Goal: Task Accomplishment & Management: Complete application form

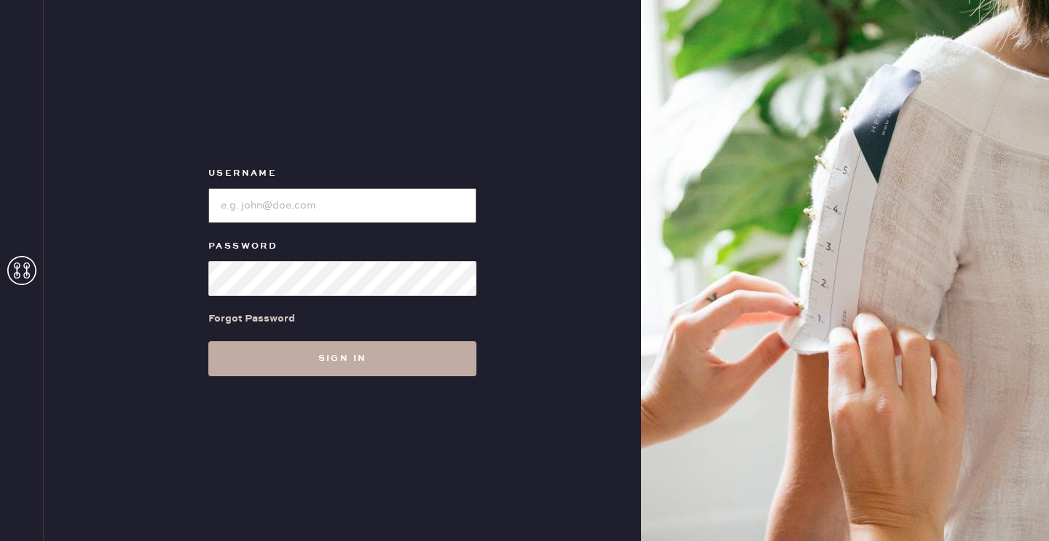
type input "reformationsantamonica"
click at [287, 363] on button "Sign in" at bounding box center [342, 358] width 268 height 35
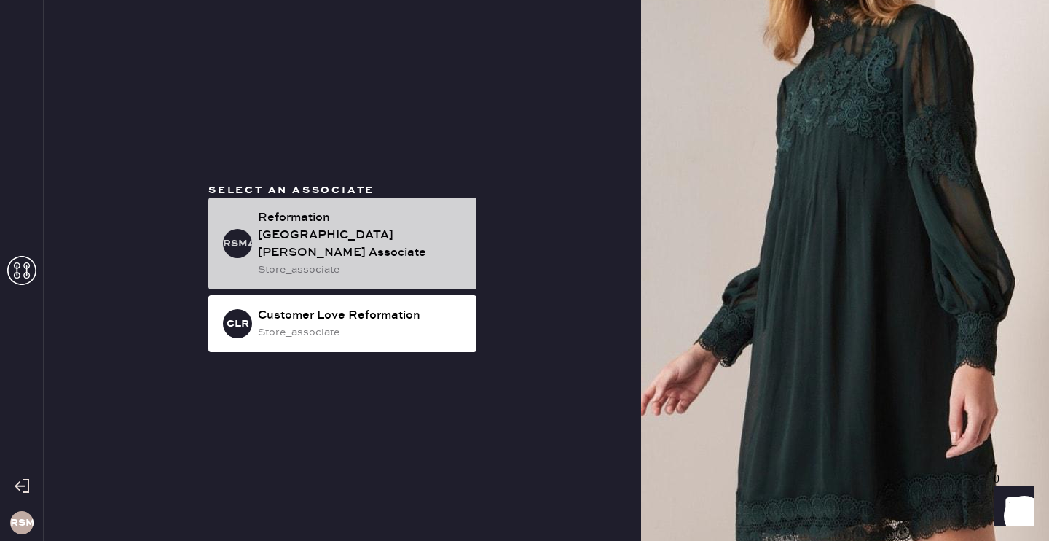
click at [347, 226] on div "Reformation [GEOGRAPHIC_DATA][PERSON_NAME] Associate" at bounding box center [361, 235] width 207 height 52
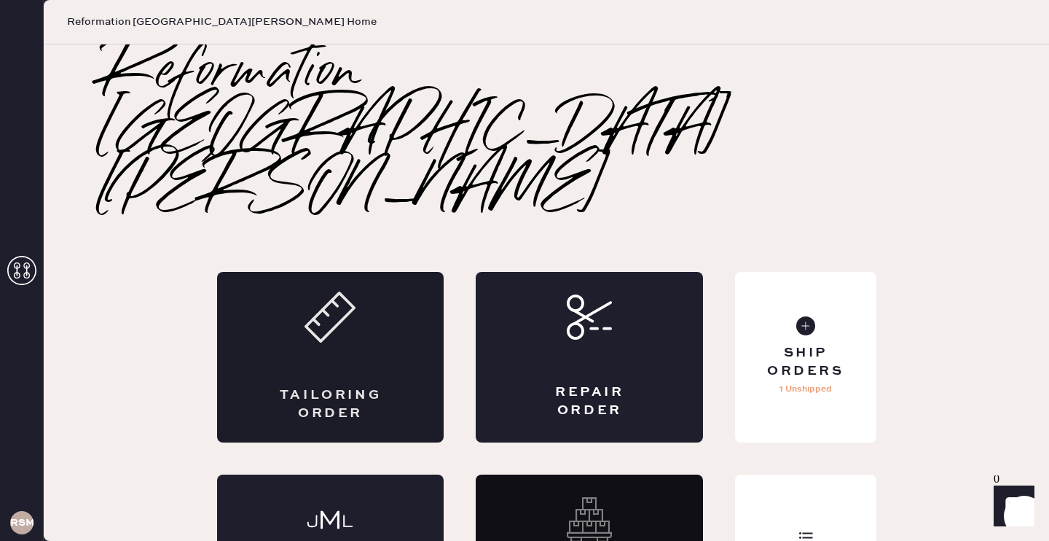
click at [395, 272] on div "Tailoring Order" at bounding box center [330, 357] width 227 height 170
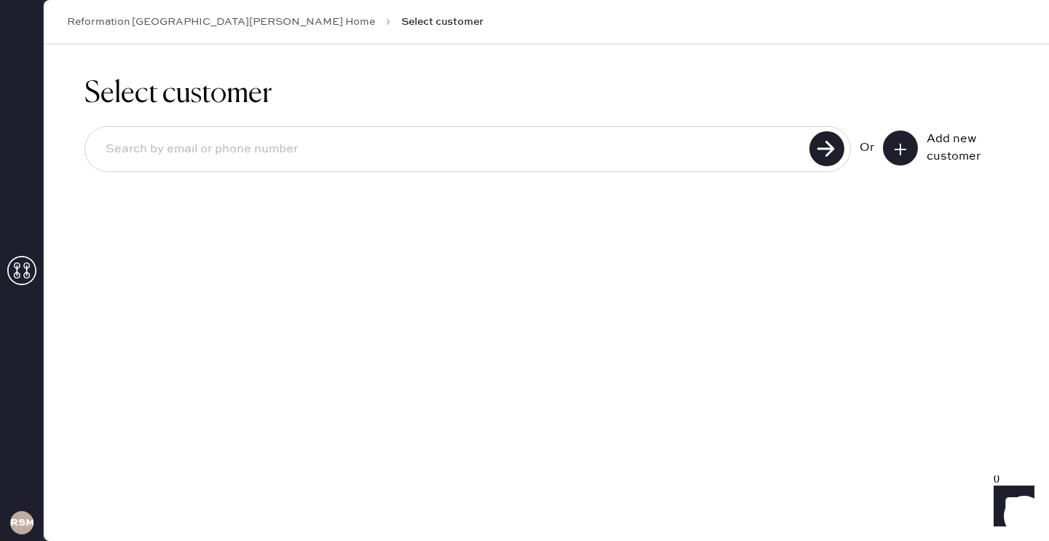
click at [906, 154] on icon at bounding box center [900, 149] width 15 height 15
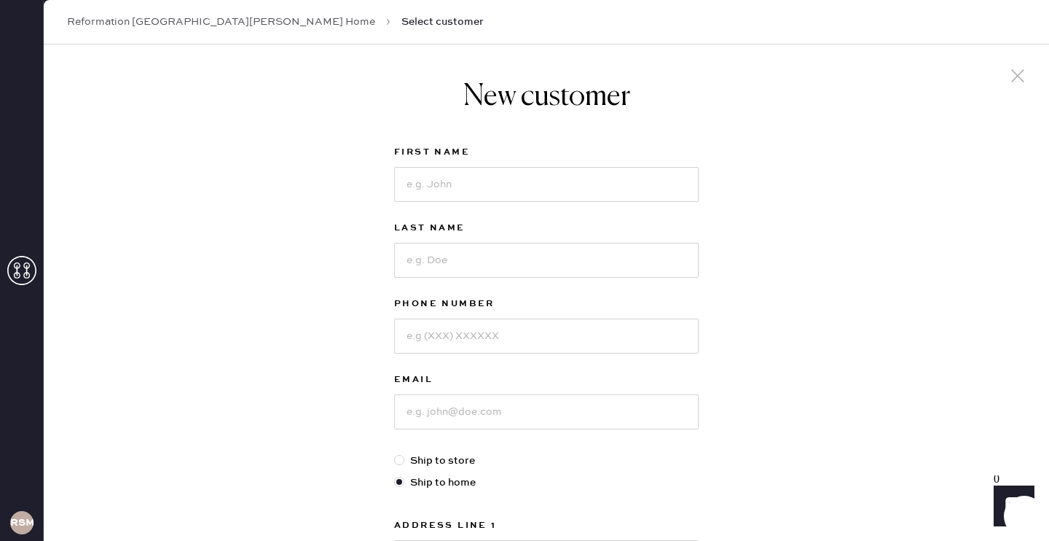
click at [562, 165] on div at bounding box center [546, 183] width 305 height 38
click at [554, 179] on input at bounding box center [546, 184] width 305 height 35
type input "[PERSON_NAME]"
click at [516, 264] on input at bounding box center [546, 260] width 305 height 35
type input "Tejadilla"
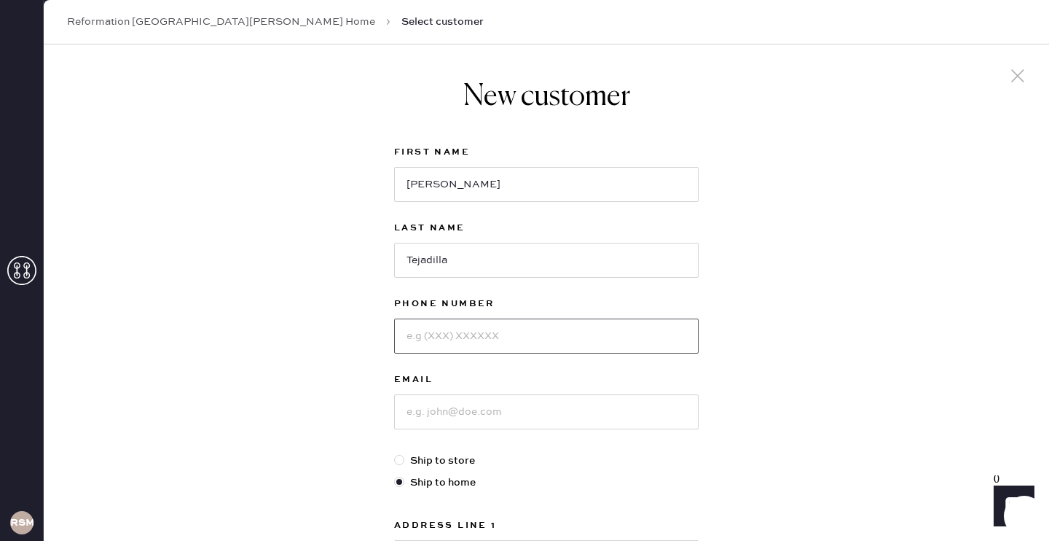
click at [501, 340] on input at bounding box center [546, 335] width 305 height 35
type input "7146167153"
click at [440, 431] on div "Email" at bounding box center [546, 412] width 305 height 82
click at [438, 419] on input at bounding box center [546, 411] width 305 height 35
type input "[STREET_ADDRESS]"
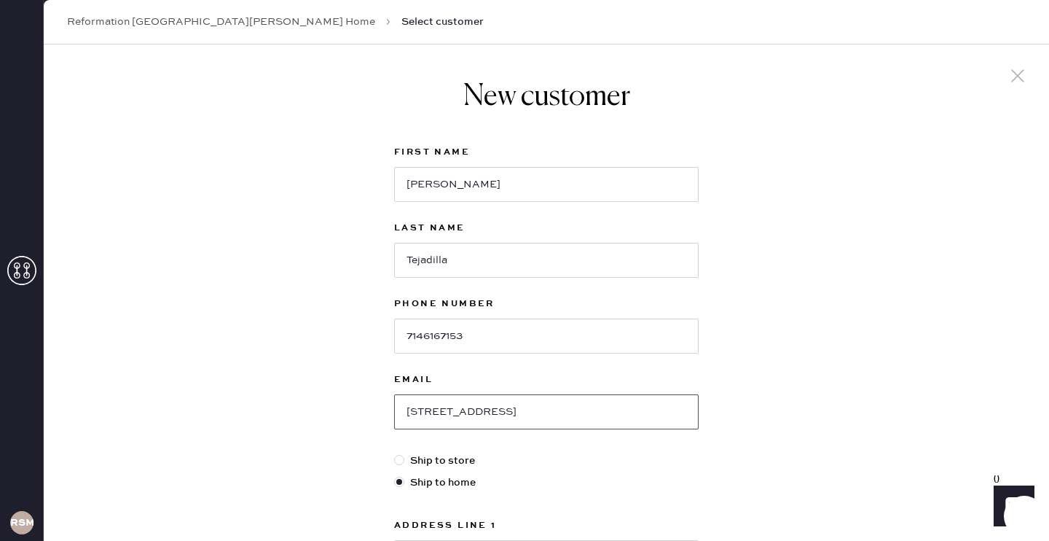
drag, startPoint x: 513, startPoint y: 409, endPoint x: 374, endPoint y: 409, distance: 139.2
click at [374, 409] on div "New customer First Name [PERSON_NAME] Last Name Tejadilla Phone Number 71461671…" at bounding box center [546, 495] width 1005 height 903
type input "[EMAIL_ADDRESS][DOMAIN_NAME]"
click at [402, 458] on div at bounding box center [399, 460] width 10 height 10
click at [395, 453] on input "Ship to store" at bounding box center [394, 452] width 1 height 1
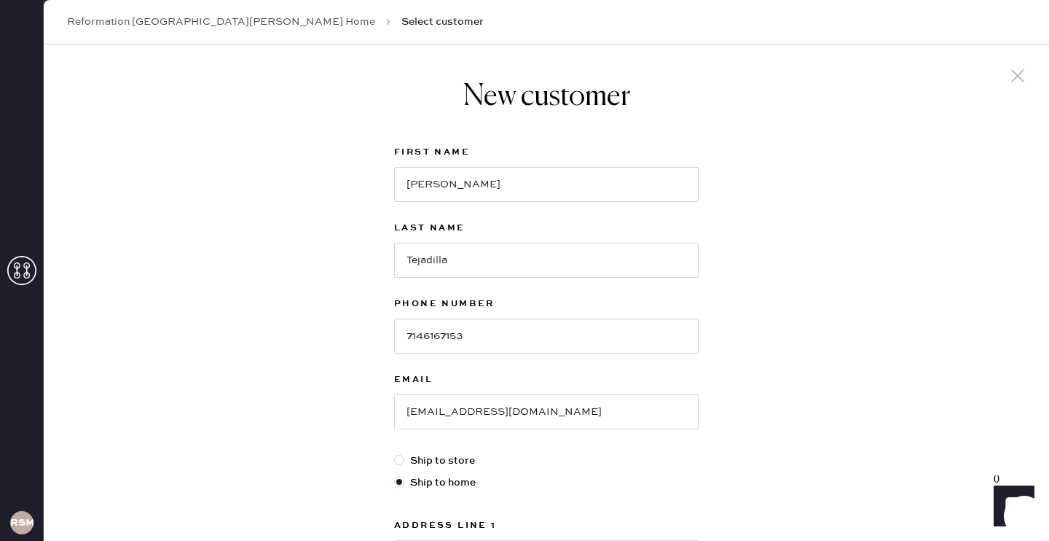
radio input "true"
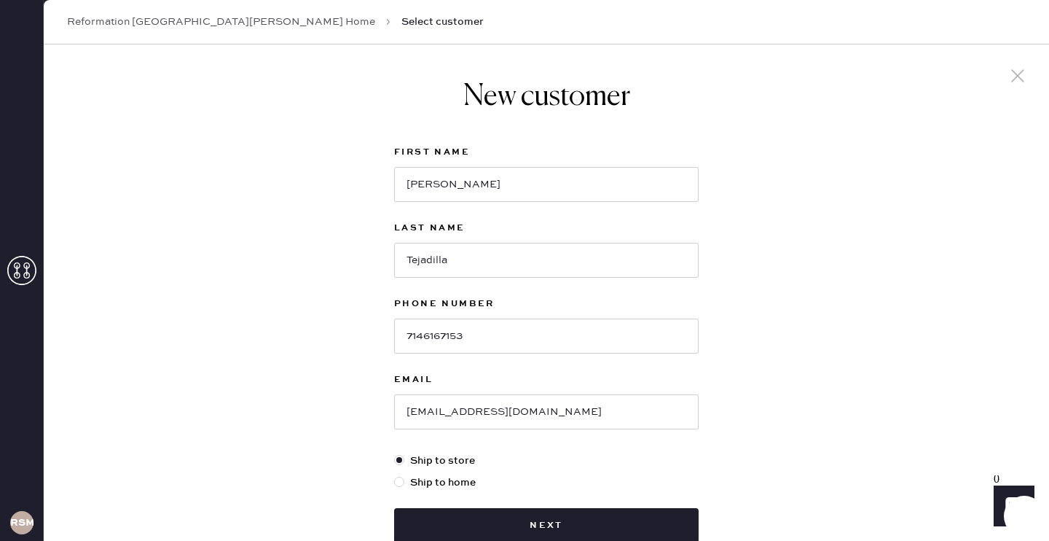
scroll to position [95, 0]
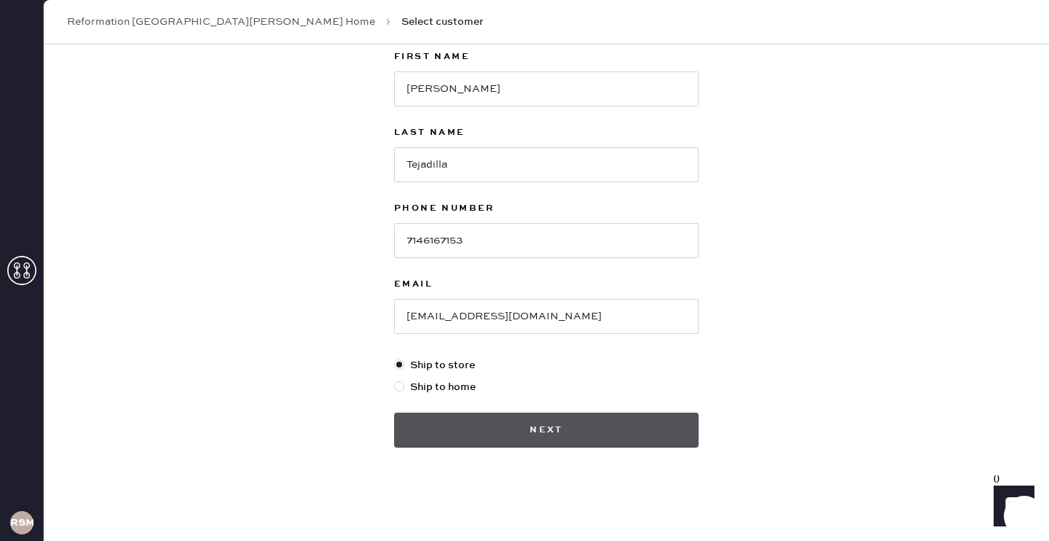
click at [493, 433] on button "Next" at bounding box center [546, 429] width 305 height 35
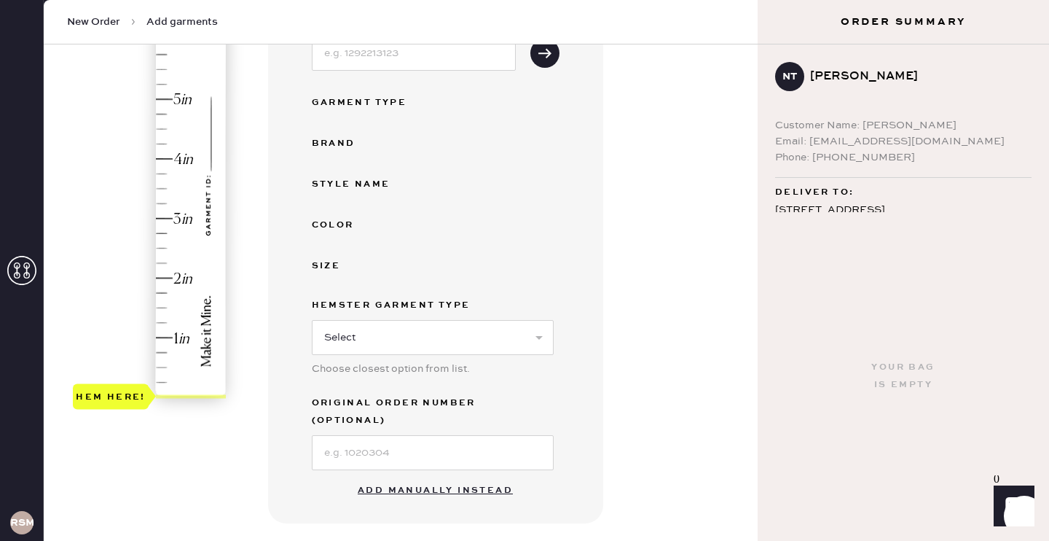
scroll to position [358, 0]
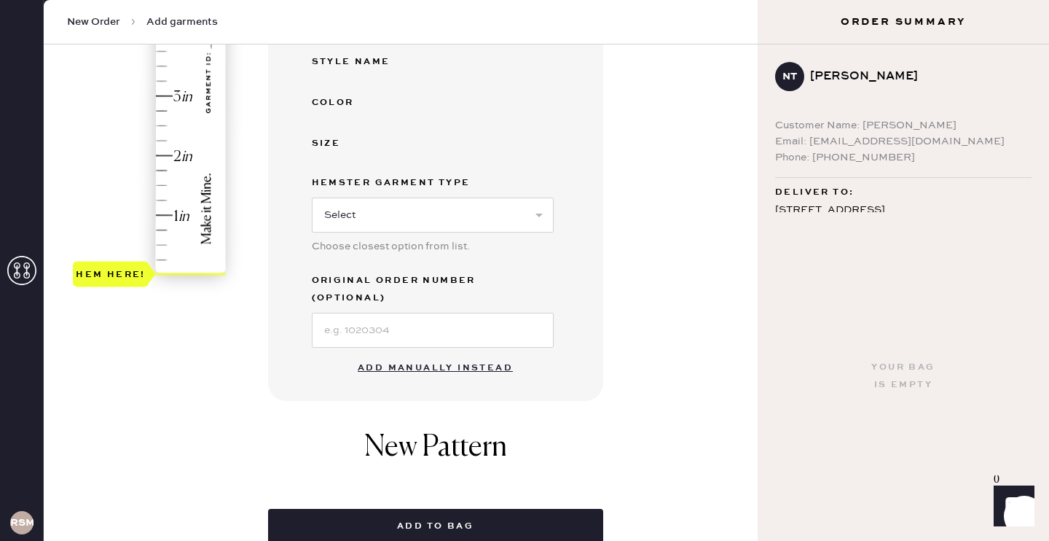
click at [434, 353] on button "Add manually instead" at bounding box center [435, 367] width 173 height 29
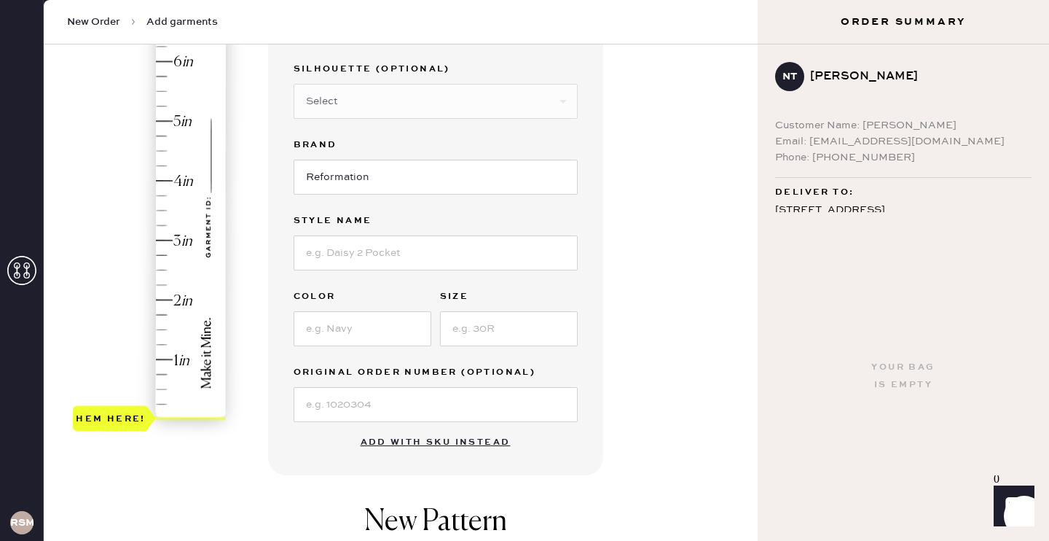
scroll to position [0, 0]
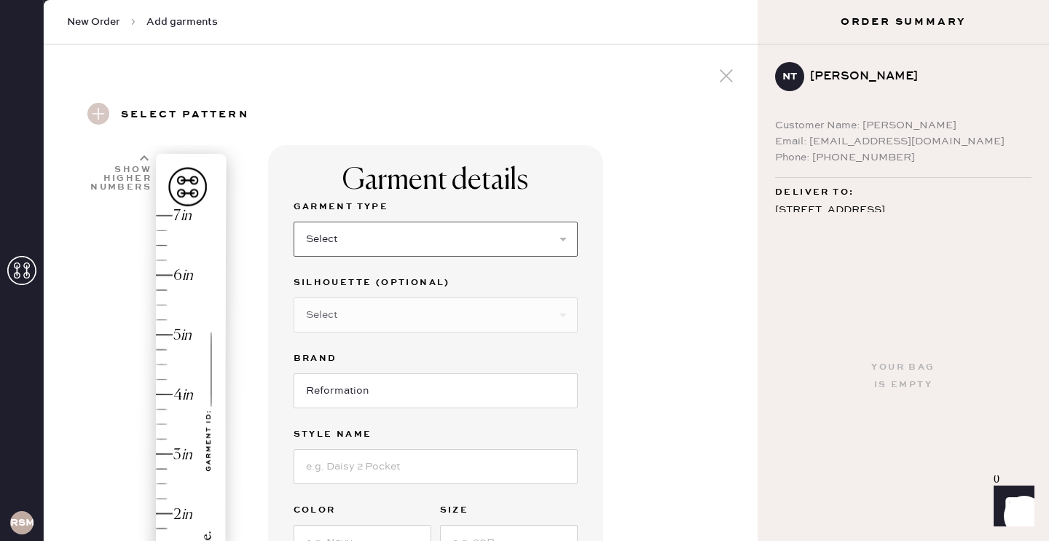
click at [383, 243] on select "Select Basic Skirt Jeans Leggings Pants Shorts Basic Sleeved Dress Basic Sleeve…" at bounding box center [436, 238] width 284 height 35
select select "2"
click at [375, 384] on input "Reformation" at bounding box center [436, 390] width 284 height 35
click at [367, 483] on div "Garment Type Select Basic Skirt Jeans Leggings Pants Shorts Basic Sleeved Dress…" at bounding box center [436, 416] width 284 height 437
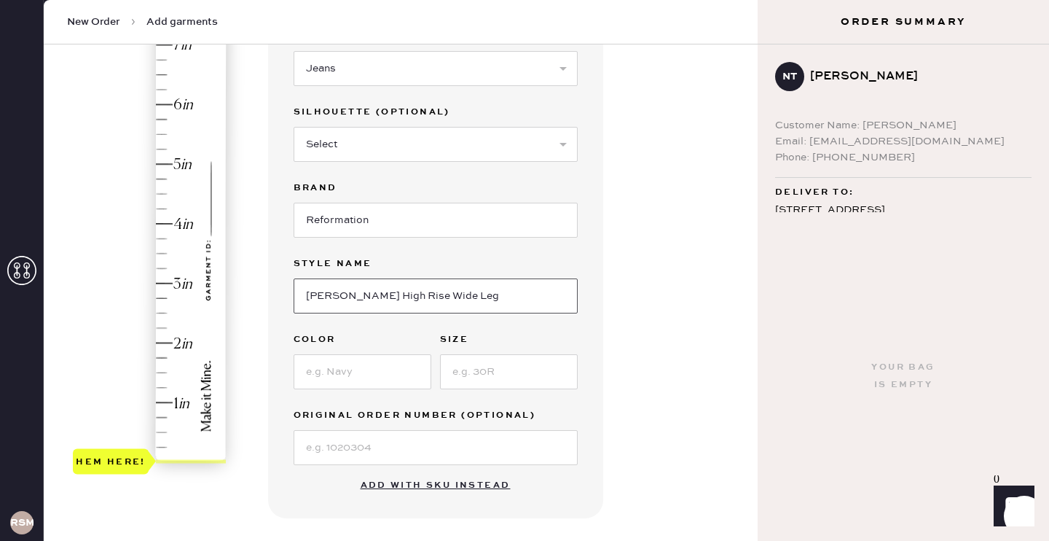
scroll to position [251, 0]
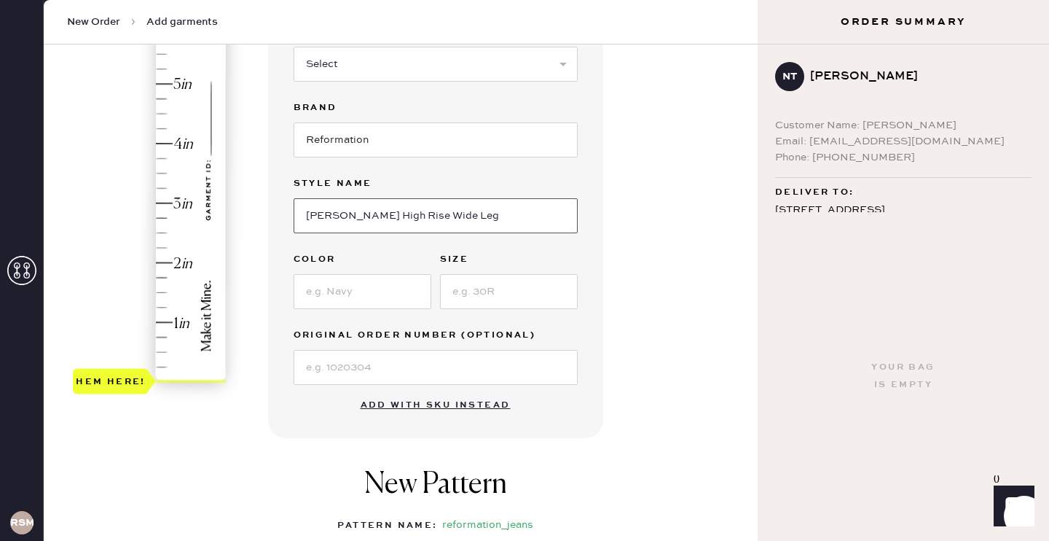
type input "[PERSON_NAME] High Rise Wide Leg"
click at [332, 294] on input at bounding box center [363, 291] width 138 height 35
type input "[US_STATE]"
click at [477, 299] on input at bounding box center [509, 291] width 138 height 35
type input "26"
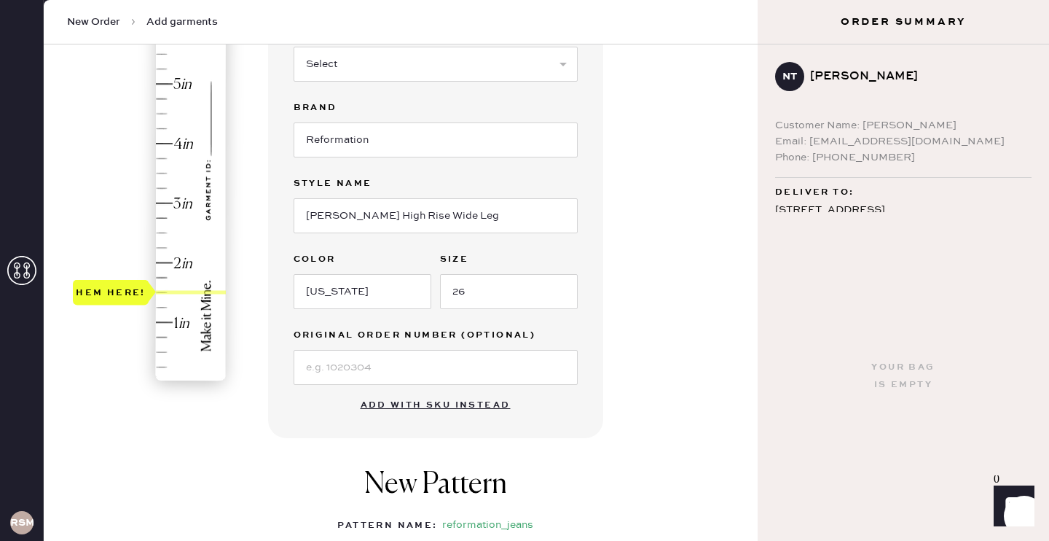
type input "2.25"
drag, startPoint x: 125, startPoint y: 376, endPoint x: 132, endPoint y: 256, distance: 119.7
click at [132, 256] on div "Hem here!" at bounding box center [111, 248] width 76 height 26
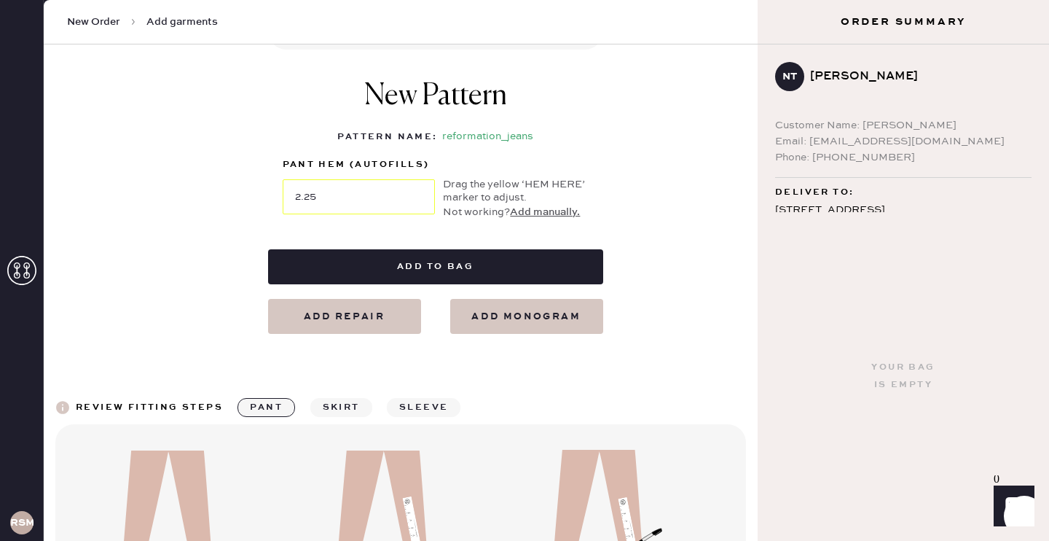
scroll to position [683, 0]
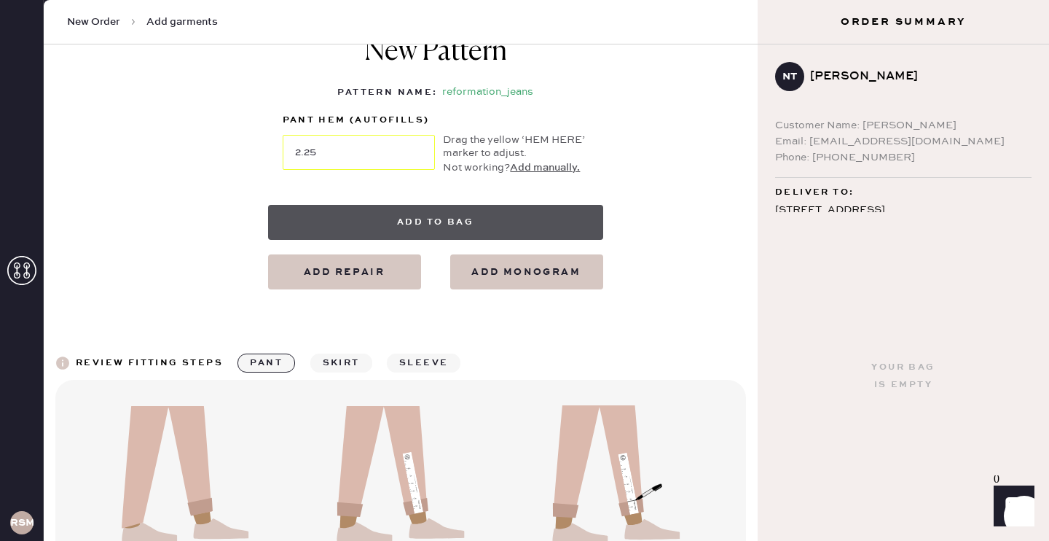
click at [473, 221] on button "Add to bag" at bounding box center [435, 222] width 335 height 35
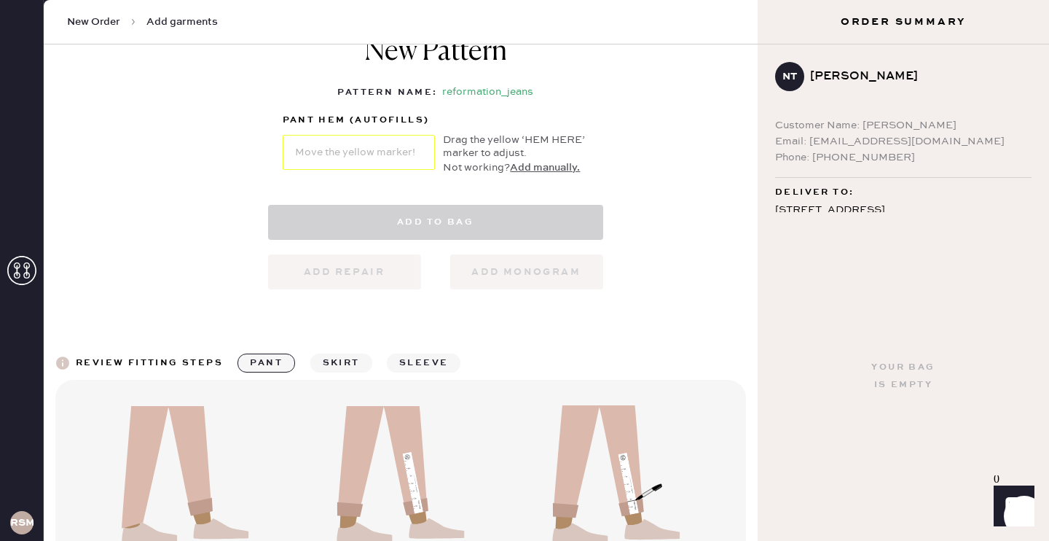
select select "2"
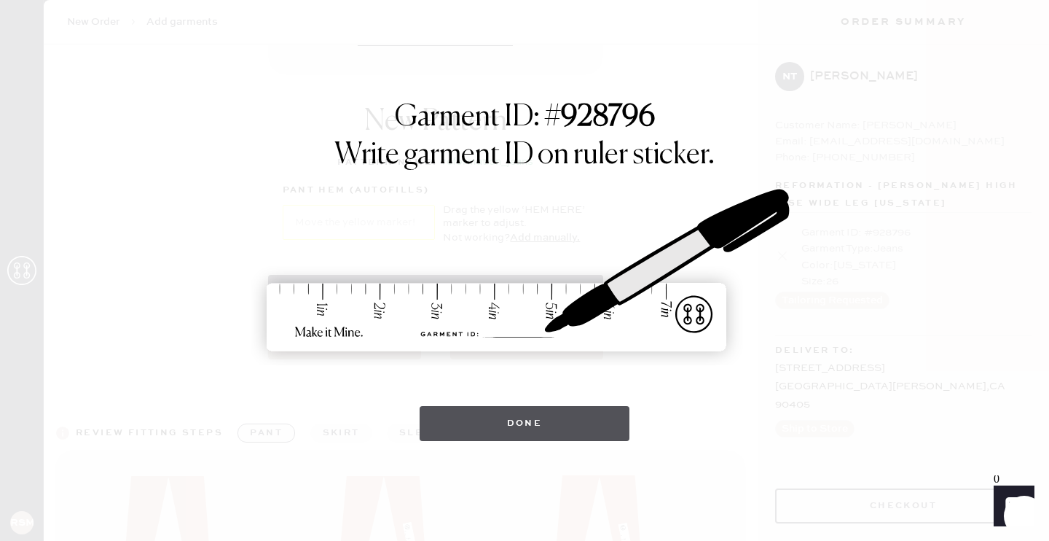
click at [548, 427] on button "Done" at bounding box center [525, 423] width 211 height 35
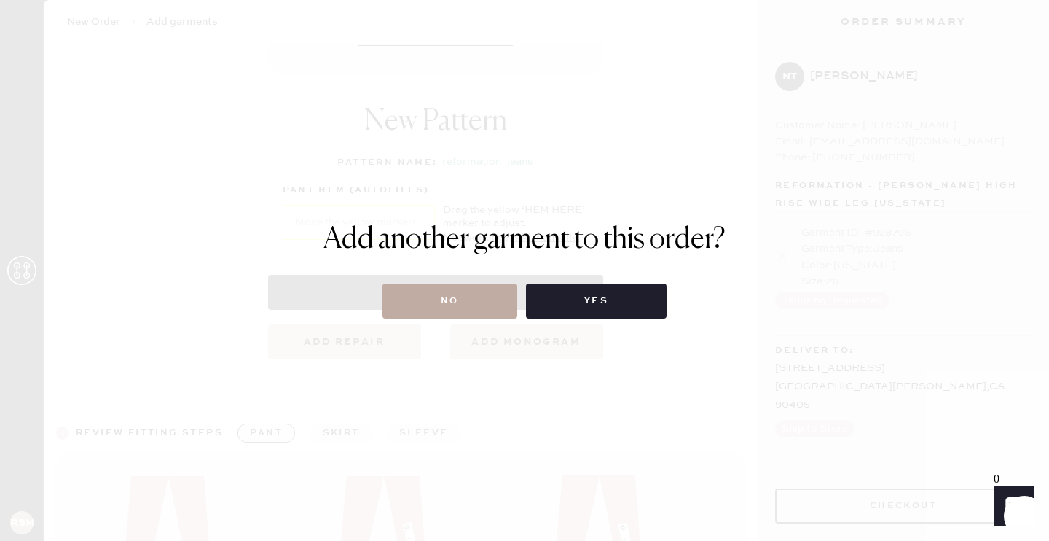
click at [474, 309] on button "No" at bounding box center [450, 300] width 135 height 35
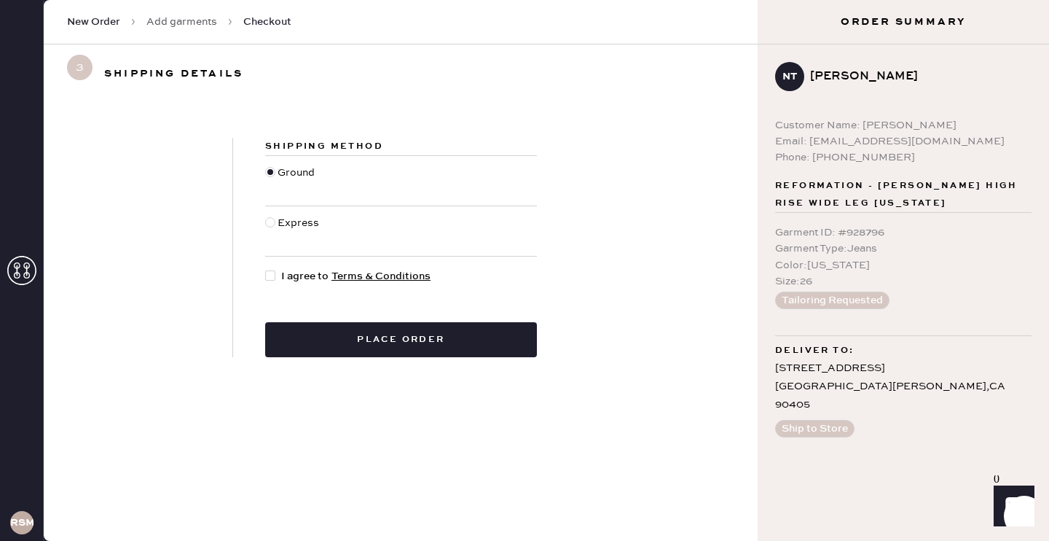
click at [273, 279] on div at bounding box center [270, 275] width 10 height 10
click at [266, 269] on input "I agree to Terms & Conditions" at bounding box center [265, 268] width 1 height 1
checkbox input "true"
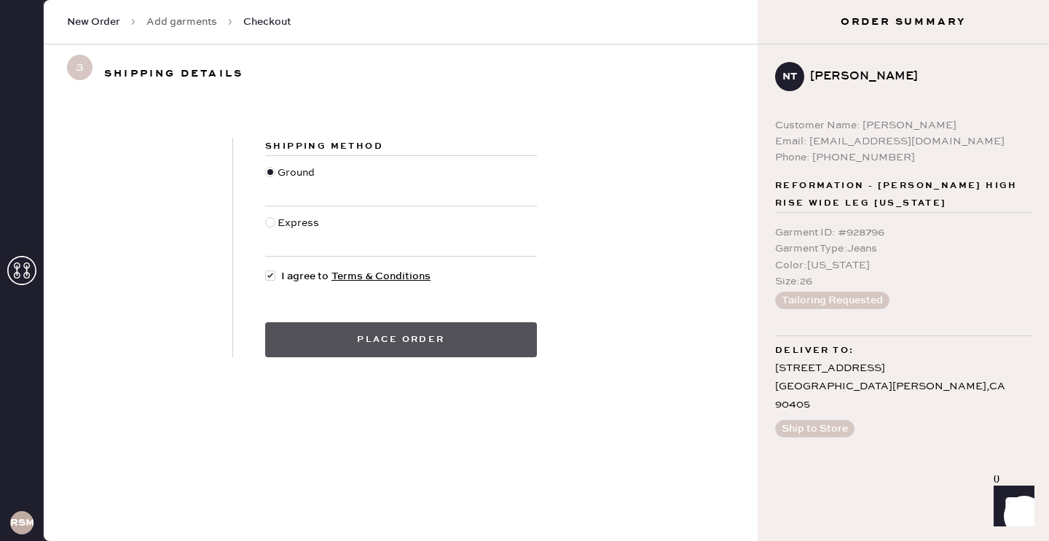
click at [311, 336] on button "Place order" at bounding box center [401, 339] width 272 height 35
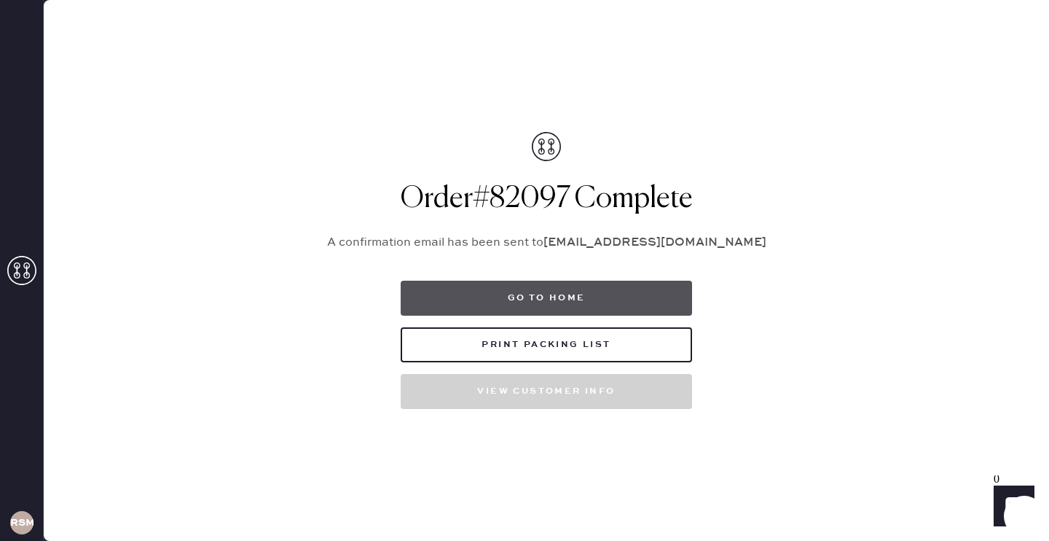
click at [623, 284] on button "Go to home" at bounding box center [546, 298] width 291 height 35
